Goal: Information Seeking & Learning: Check status

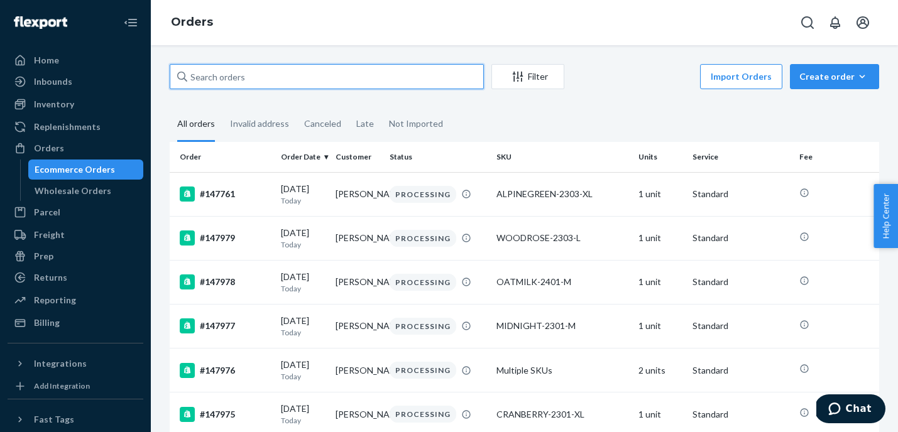
click at [337, 74] on input "text" at bounding box center [327, 76] width 314 height 25
type input "mocha"
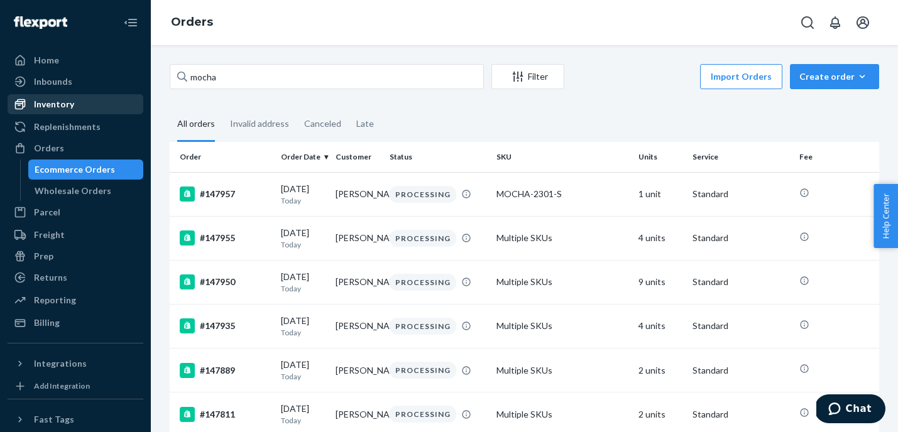
click at [52, 109] on div "Inventory" at bounding box center [54, 104] width 40 height 13
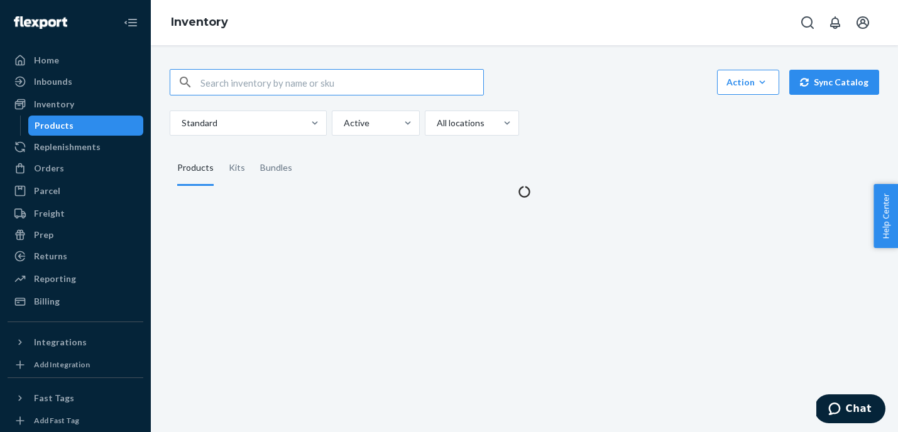
click at [271, 82] on input "text" at bounding box center [341, 82] width 283 height 25
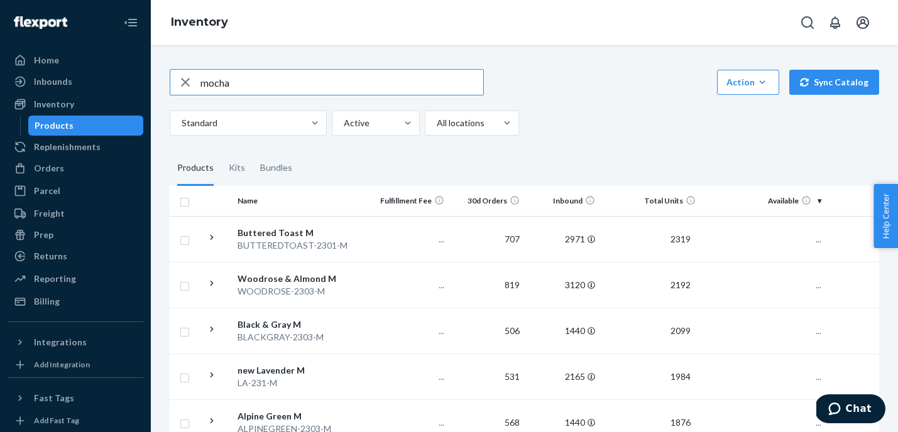
type input "mocha"
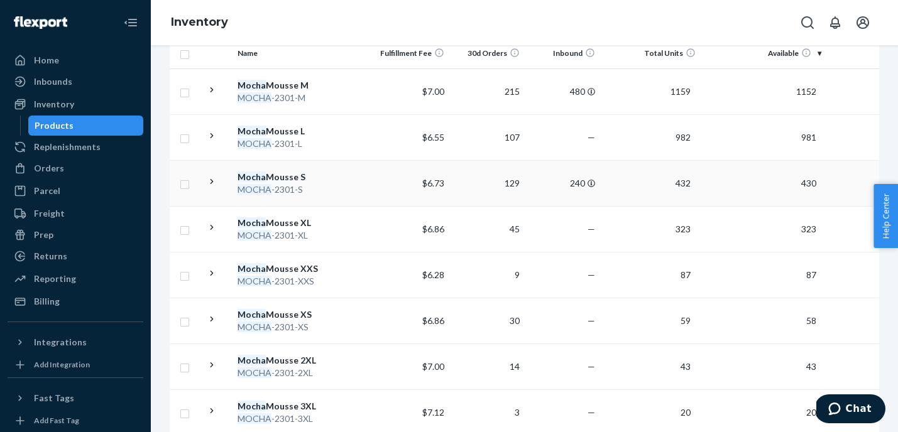
scroll to position [150, 0]
click at [267, 269] on div "Mocha Mousse XXS" at bounding box center [303, 267] width 131 height 13
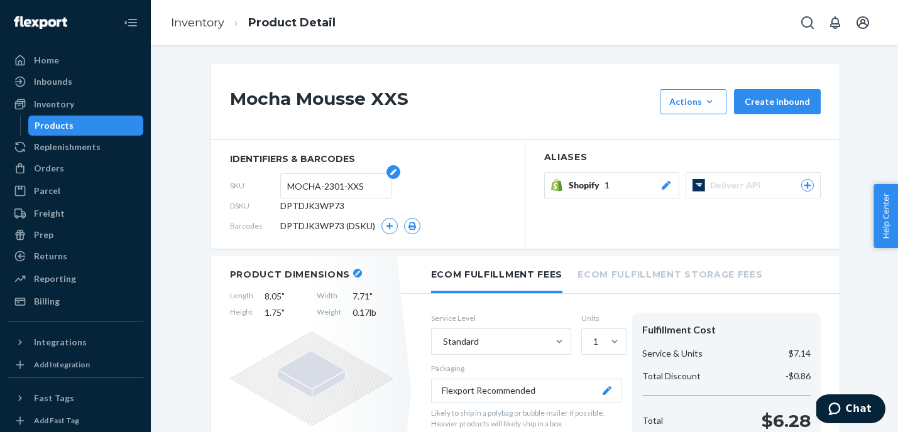
drag, startPoint x: 290, startPoint y: 187, endPoint x: 363, endPoint y: 184, distance: 73.6
click at [363, 184] on input "MOCHA-2301-XXS" at bounding box center [336, 186] width 98 height 24
